Goal: Find specific page/section: Find specific page/section

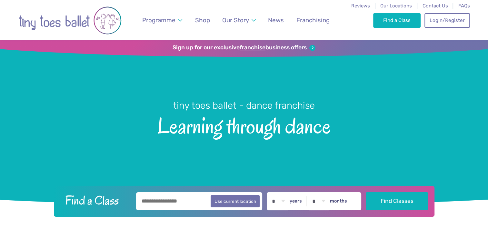
click at [395, 5] on span "Our Locations" at bounding box center [396, 6] width 32 height 6
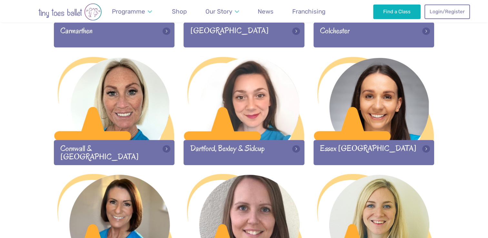
scroll to position [415, 0]
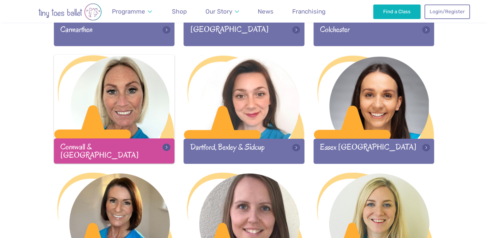
click at [144, 129] on div at bounding box center [114, 96] width 121 height 85
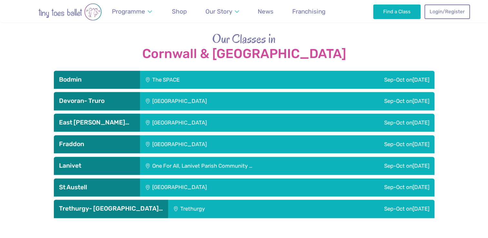
scroll to position [881, 0]
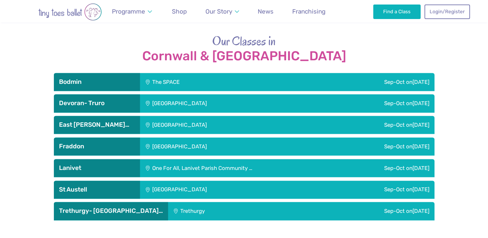
click at [373, 202] on div "Sep-Oct on Thursday" at bounding box center [358, 211] width 151 height 18
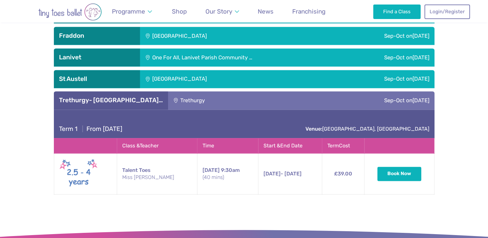
scroll to position [990, 0]
